Goal: Information Seeking & Learning: Learn about a topic

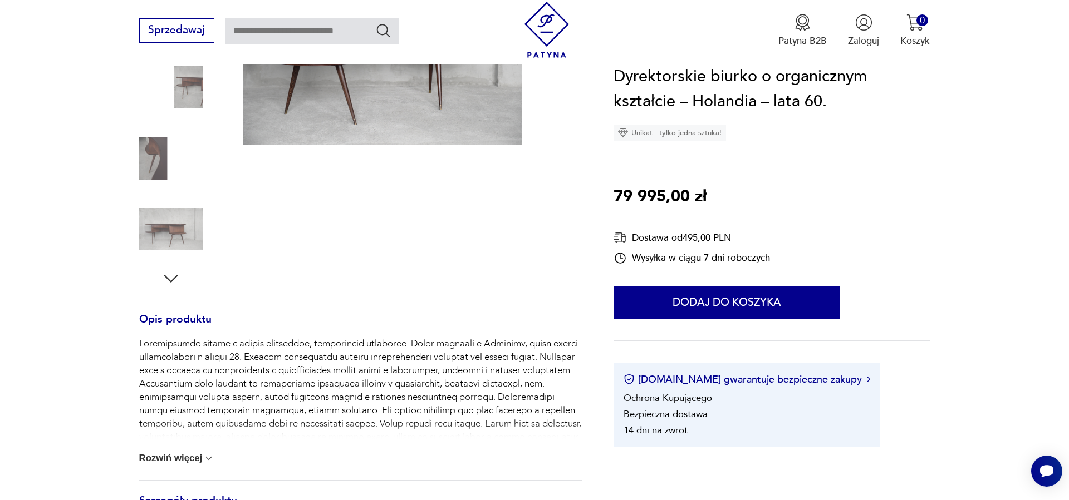
scroll to position [245, 0]
click at [201, 456] on button "Rozwiń więcej" at bounding box center [177, 457] width 76 height 11
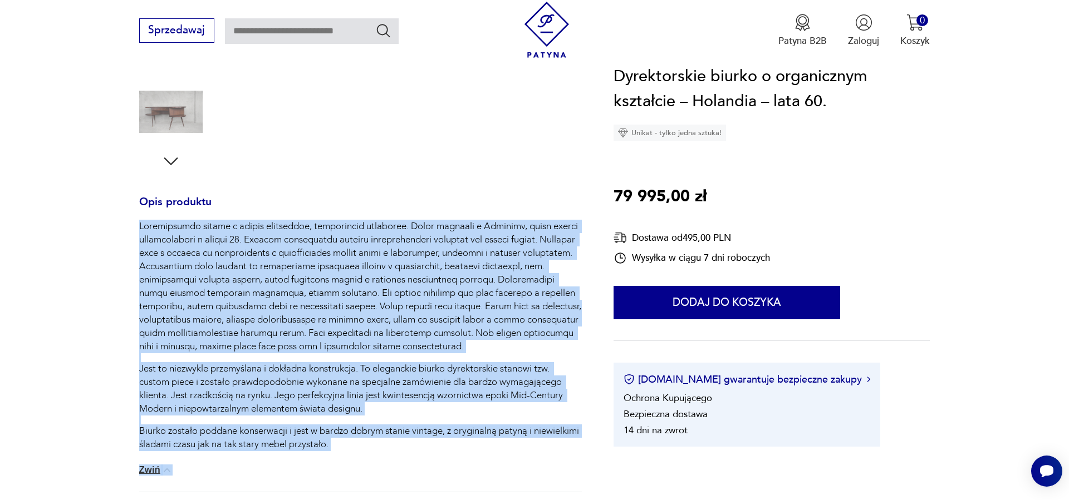
scroll to position [430, 0]
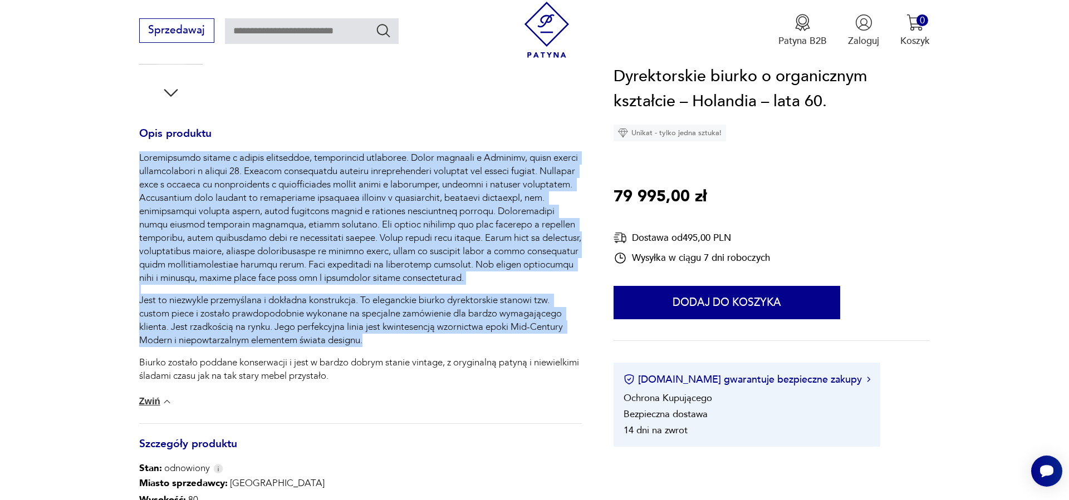
drag, startPoint x: 140, startPoint y: 342, endPoint x: 410, endPoint y: 337, distance: 269.4
click at [412, 337] on div "Jest to niezwykle przemyślana i dokładna konstrukcja. To eleganckie biurko dyre…" at bounding box center [360, 267] width 442 height 232
copy div "Loremipsumdo sitame c adipis elitseddoe, temporincid utlaboree. Dolor magnaali …"
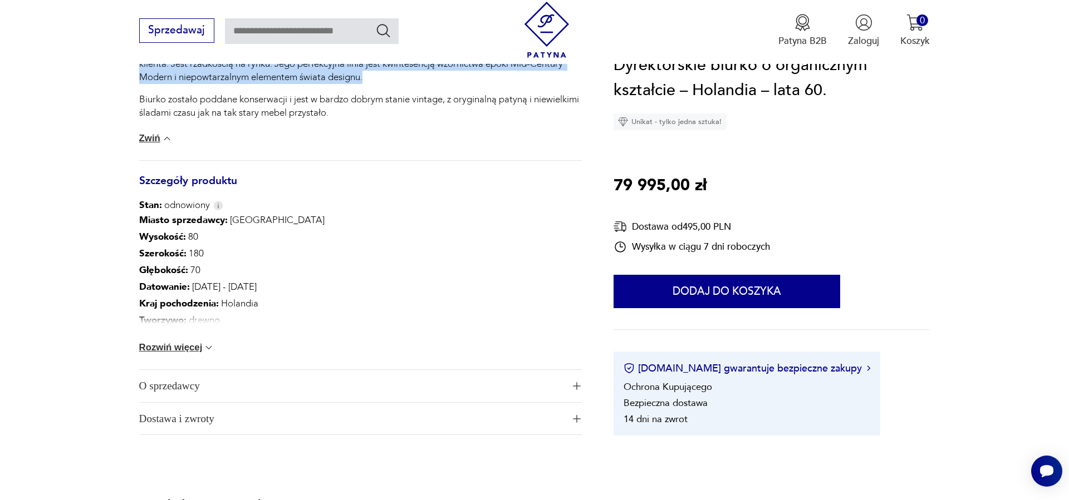
scroll to position [695, 0]
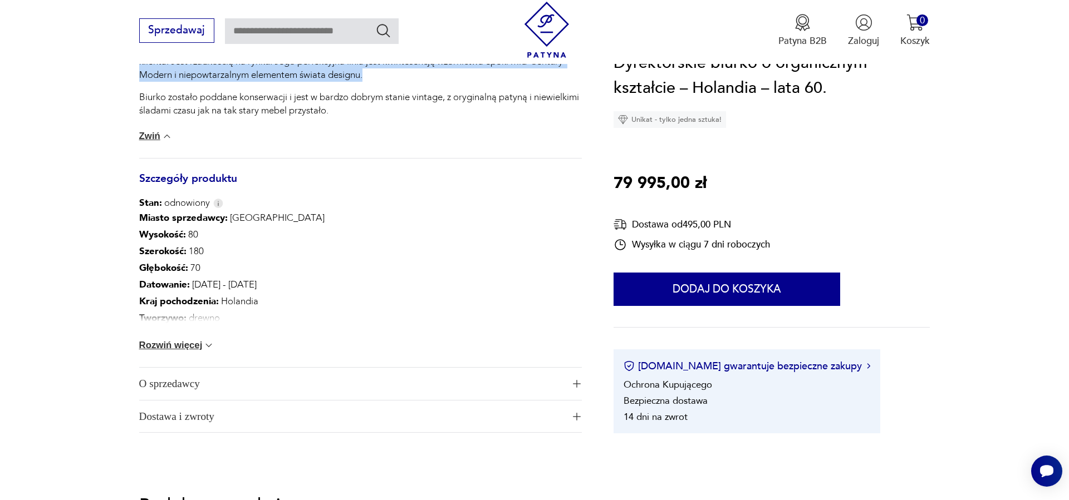
click at [184, 343] on button "Rozwiń więcej" at bounding box center [177, 345] width 76 height 11
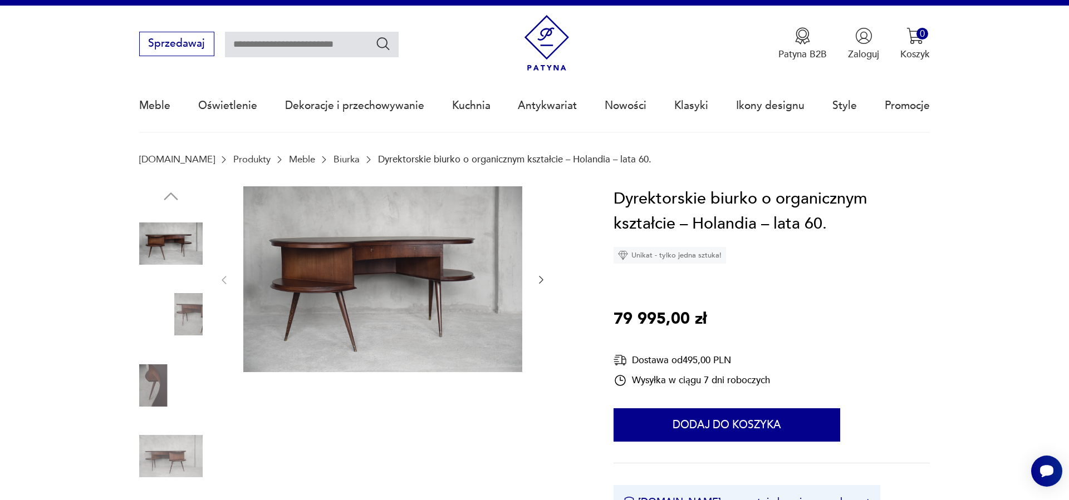
scroll to position [9, 0]
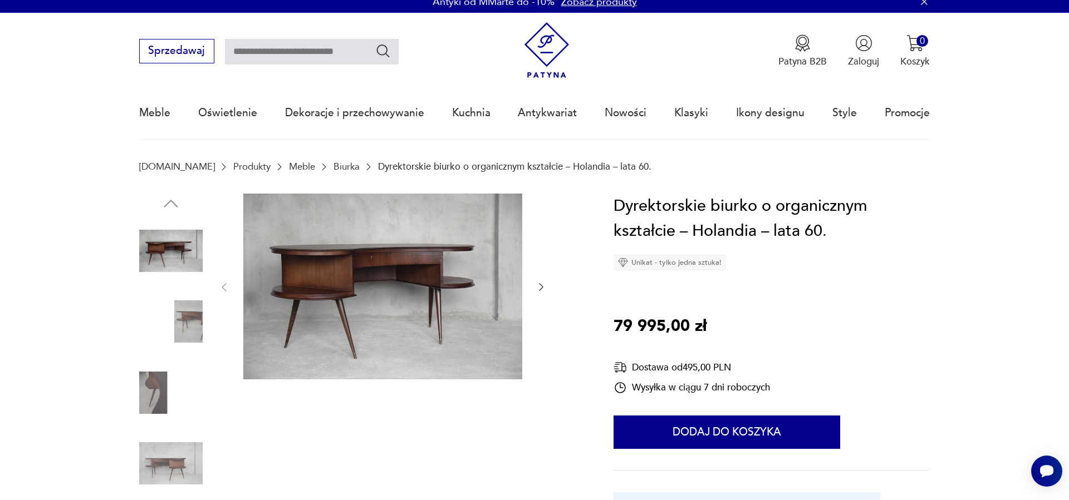
click at [388, 289] on img at bounding box center [382, 287] width 279 height 186
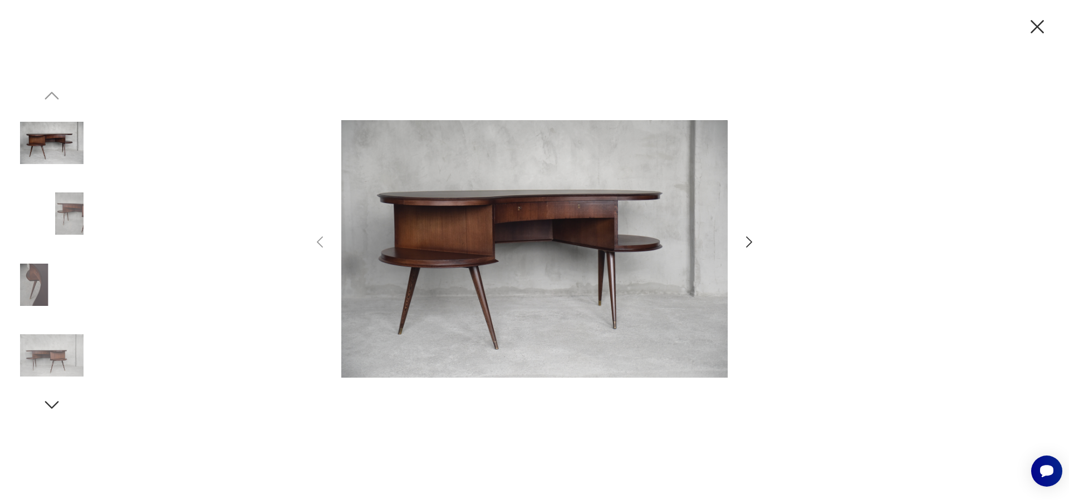
click at [33, 279] on img at bounding box center [51, 284] width 63 height 63
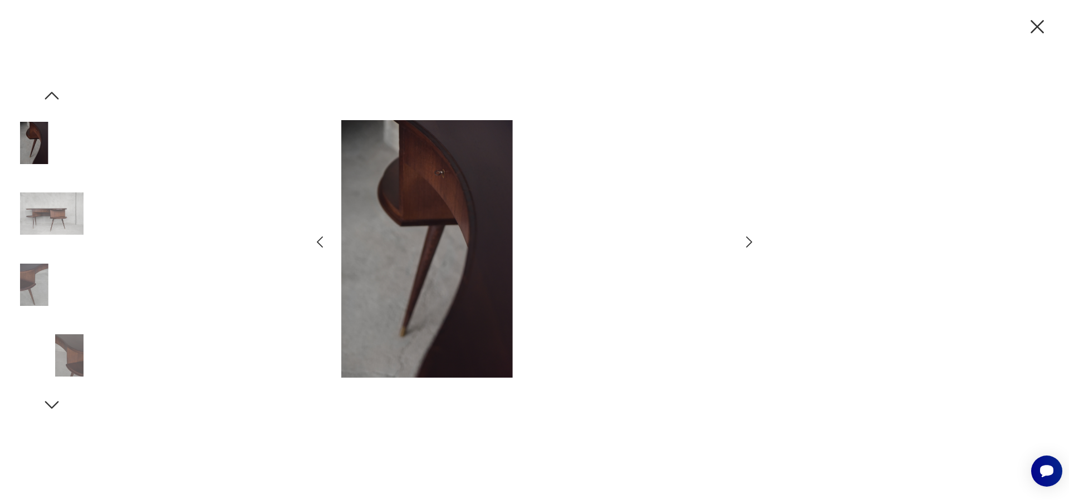
click at [68, 306] on img at bounding box center [51, 284] width 63 height 63
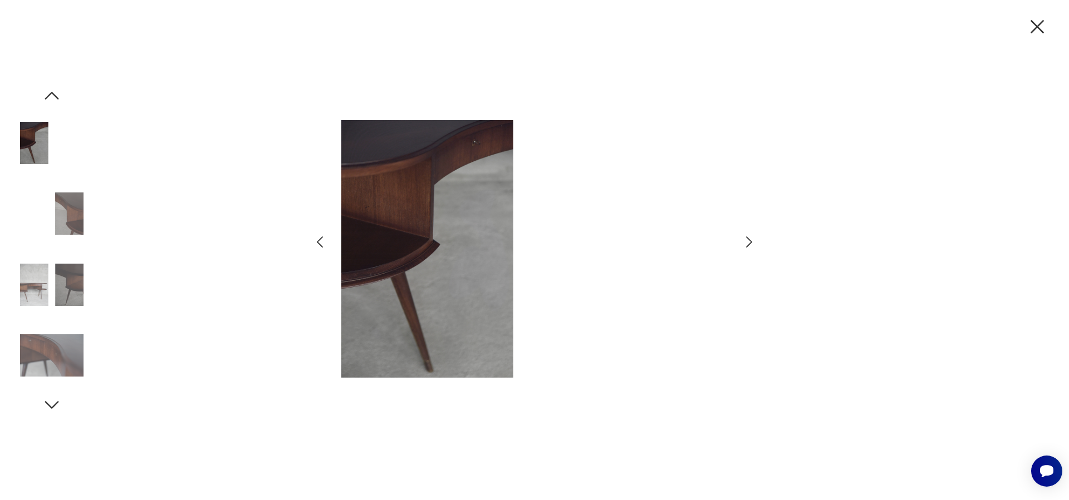
click at [68, 321] on div at bounding box center [51, 250] width 63 height 278
click at [71, 292] on img at bounding box center [51, 284] width 63 height 63
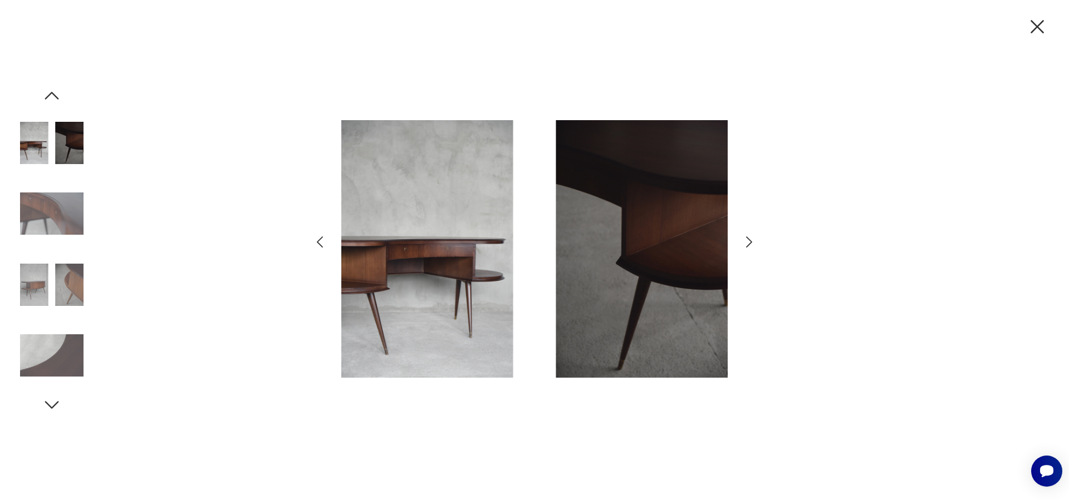
click at [60, 290] on img at bounding box center [51, 284] width 63 height 63
